Goal: Navigation & Orientation: Find specific page/section

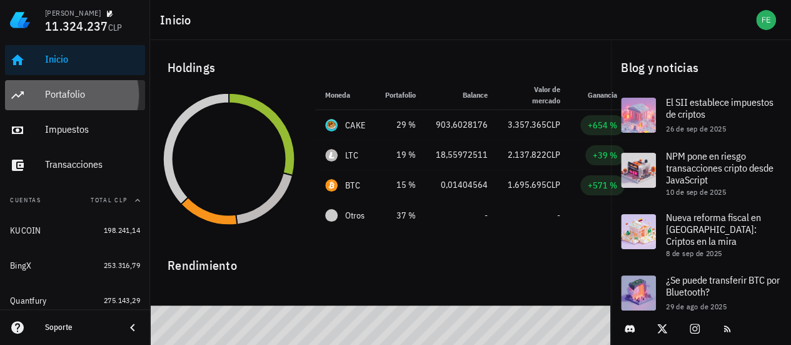
click at [63, 94] on div "Portafolio" at bounding box center [92, 94] width 95 height 12
